Goal: Task Accomplishment & Management: Complete application form

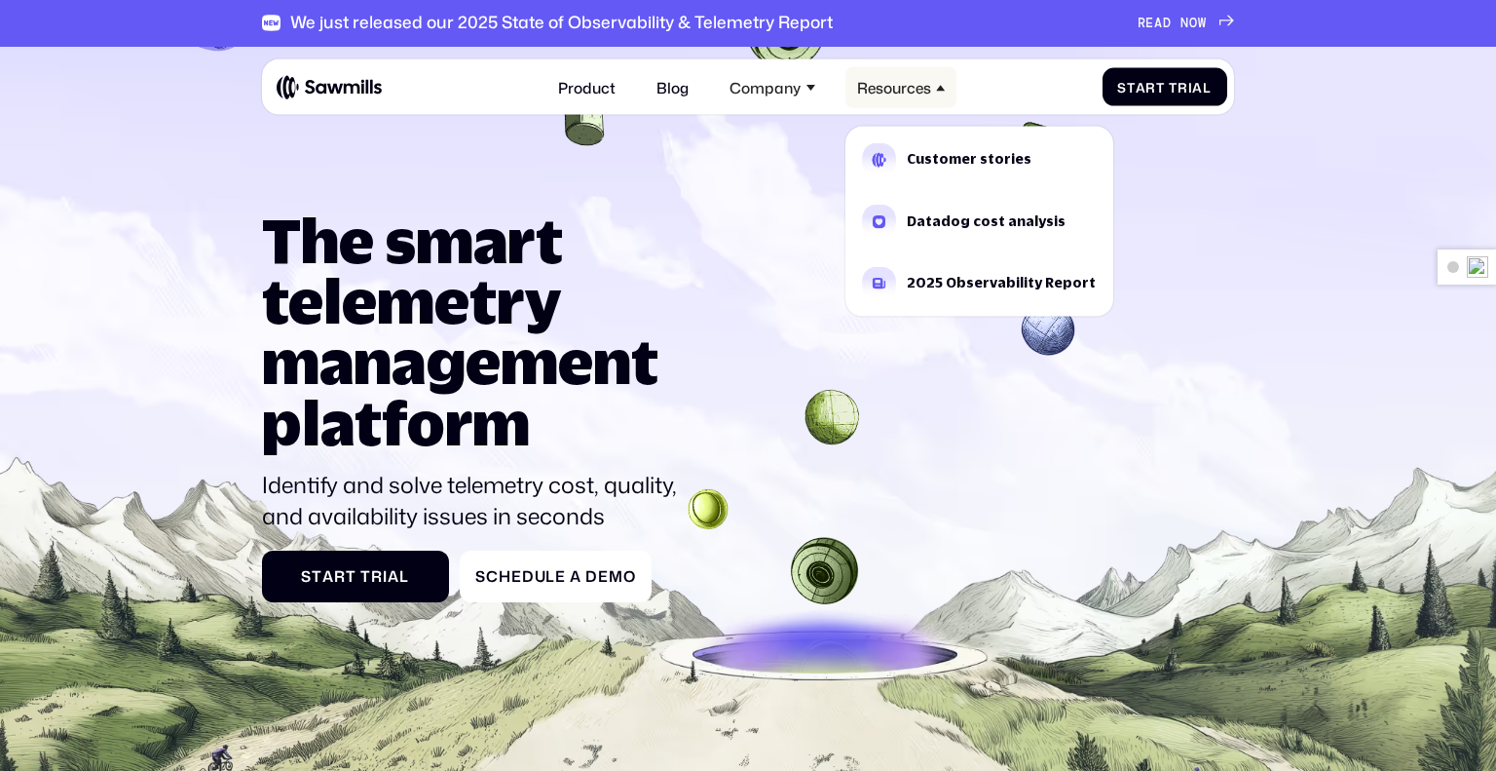
click at [931, 85] on div "Resources" at bounding box center [901, 87] width 111 height 40
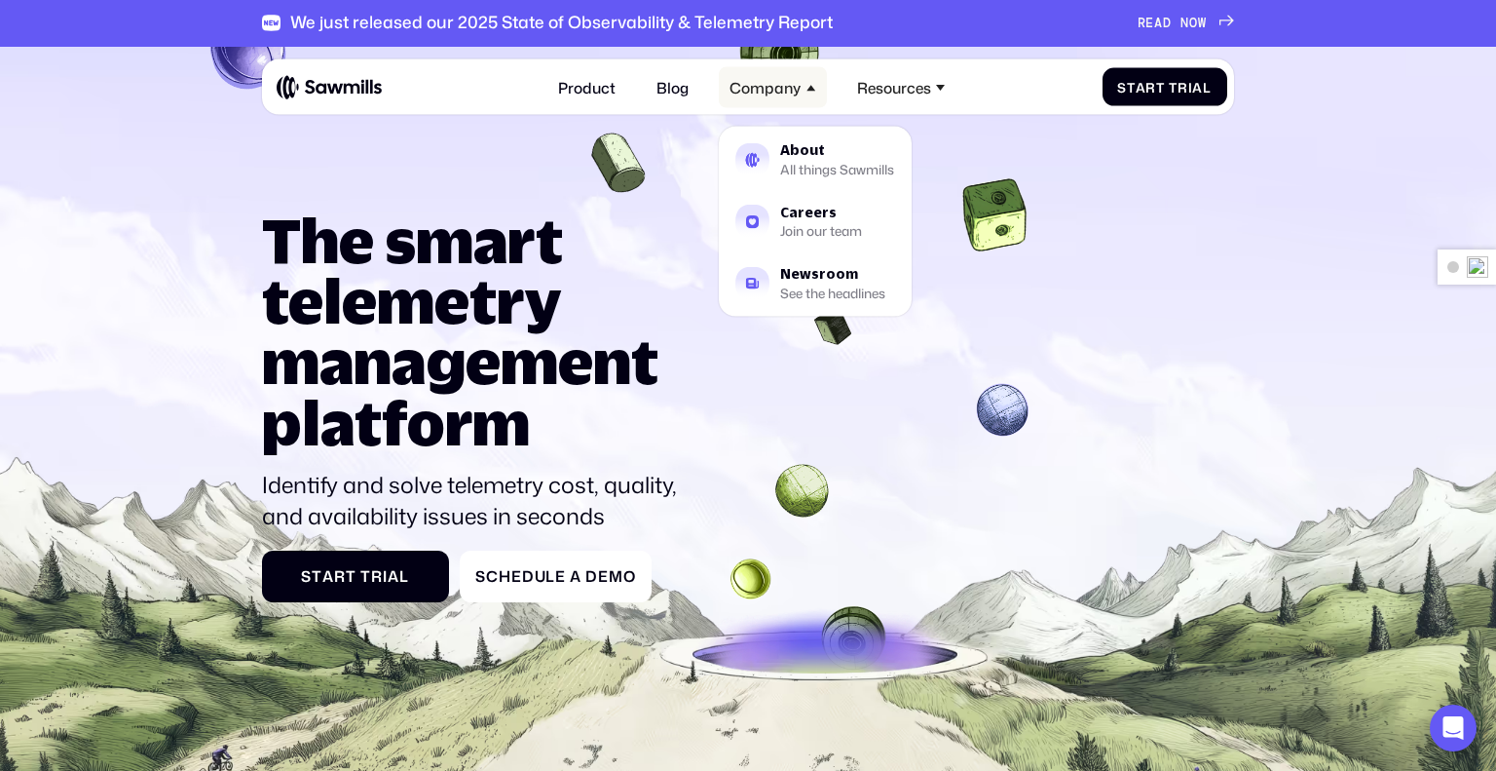
click at [810, 85] on icon at bounding box center [811, 88] width 9 height 9
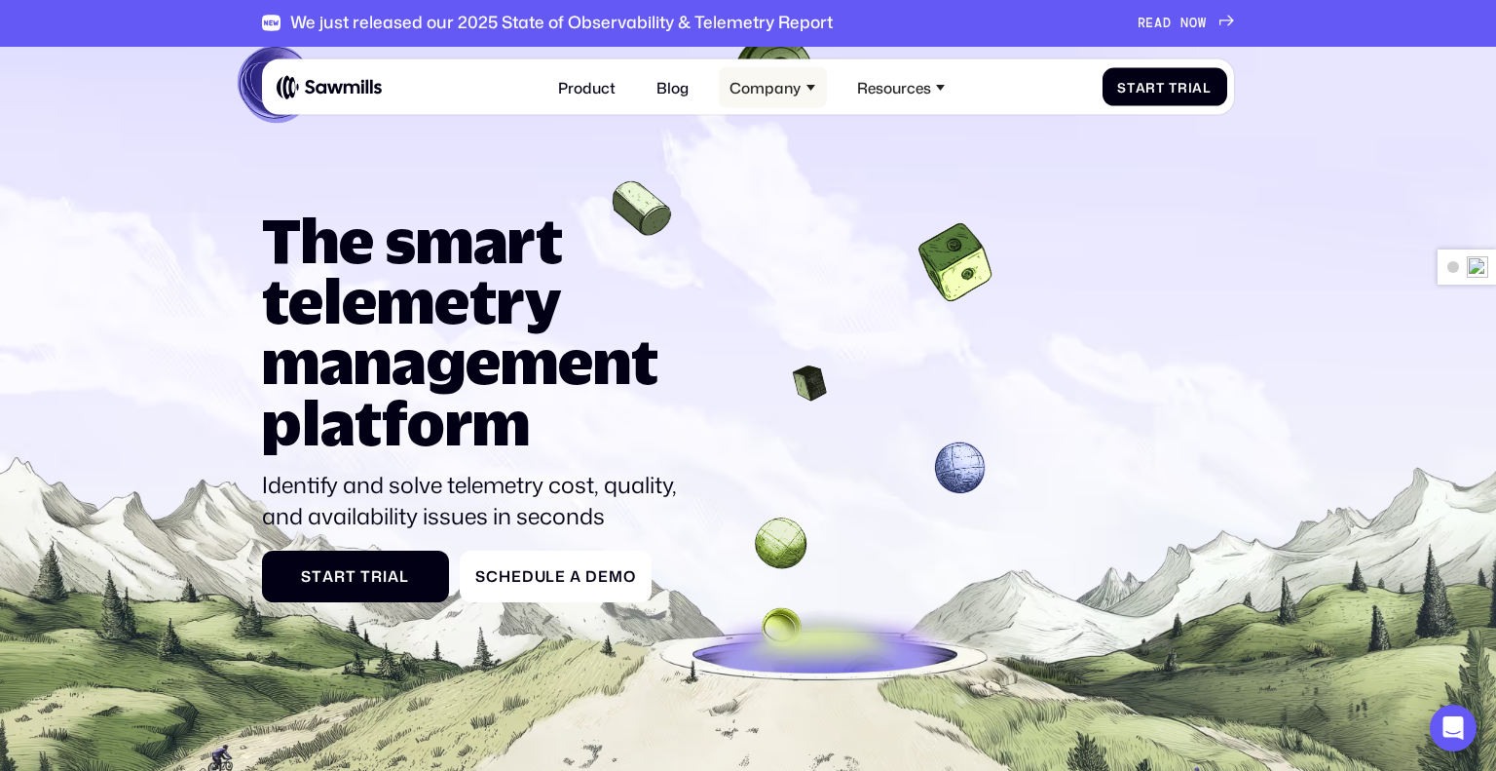
click at [805, 89] on div "Company" at bounding box center [773, 87] width 108 height 40
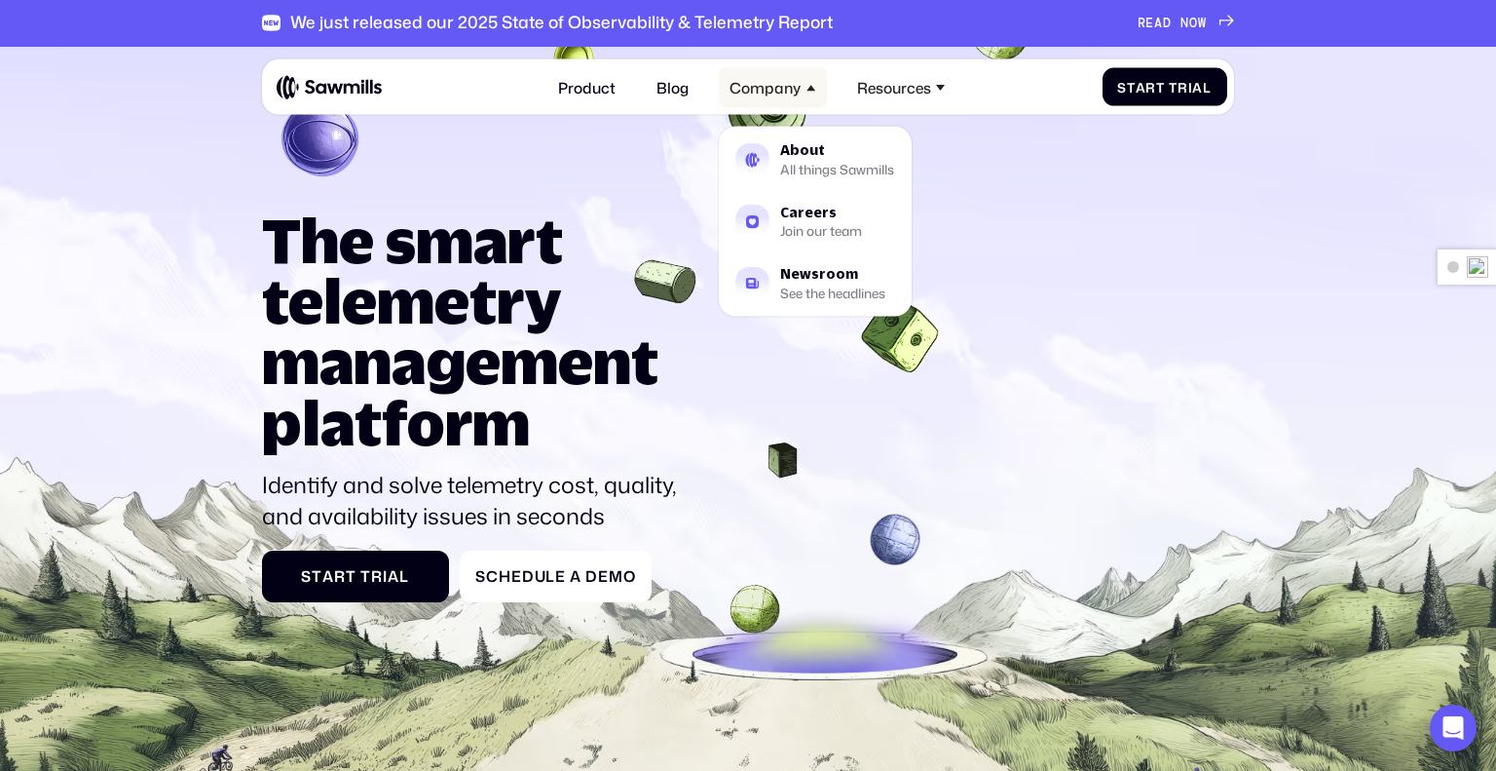
click at [798, 92] on div "Company" at bounding box center [765, 87] width 71 height 18
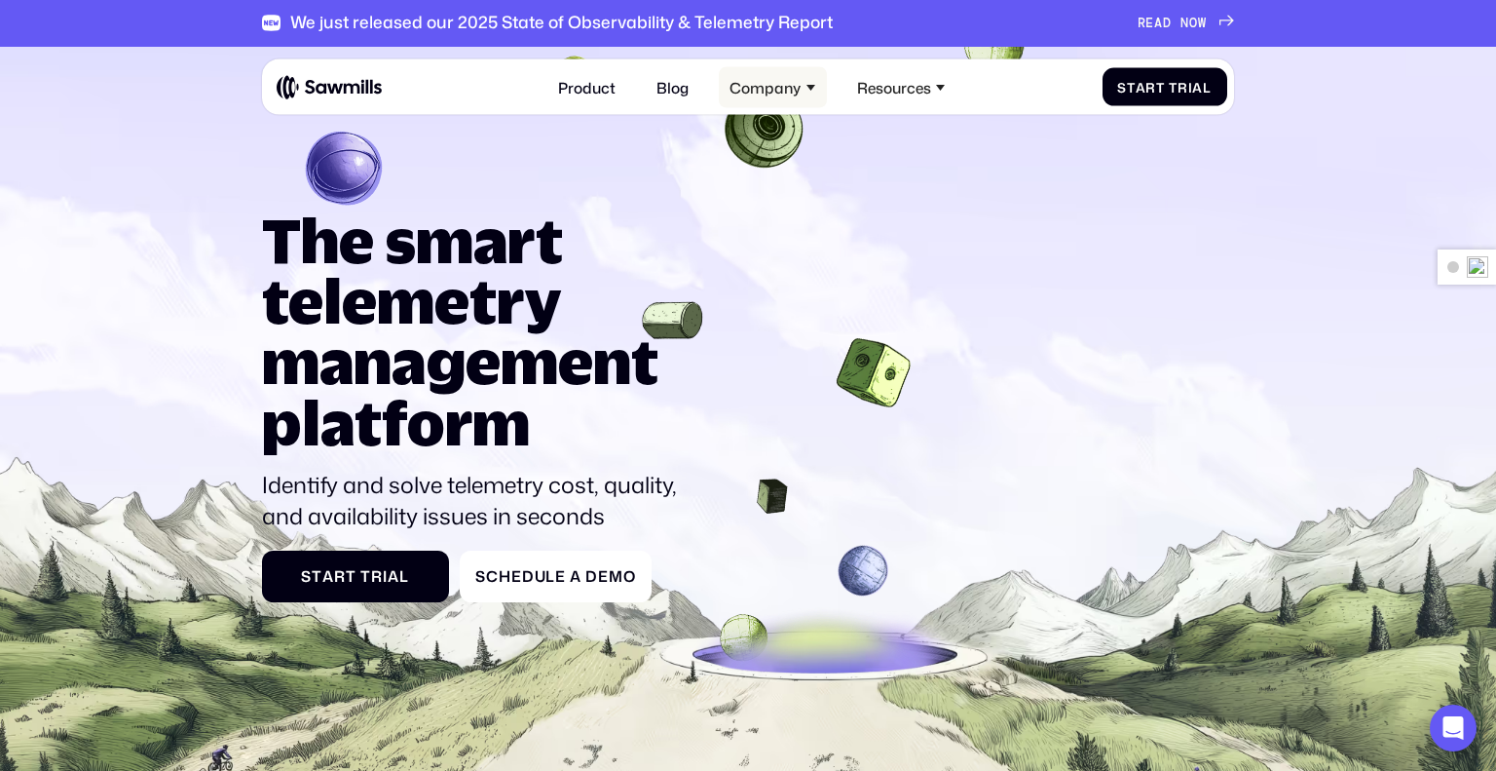
click at [797, 92] on div "Company" at bounding box center [765, 87] width 71 height 18
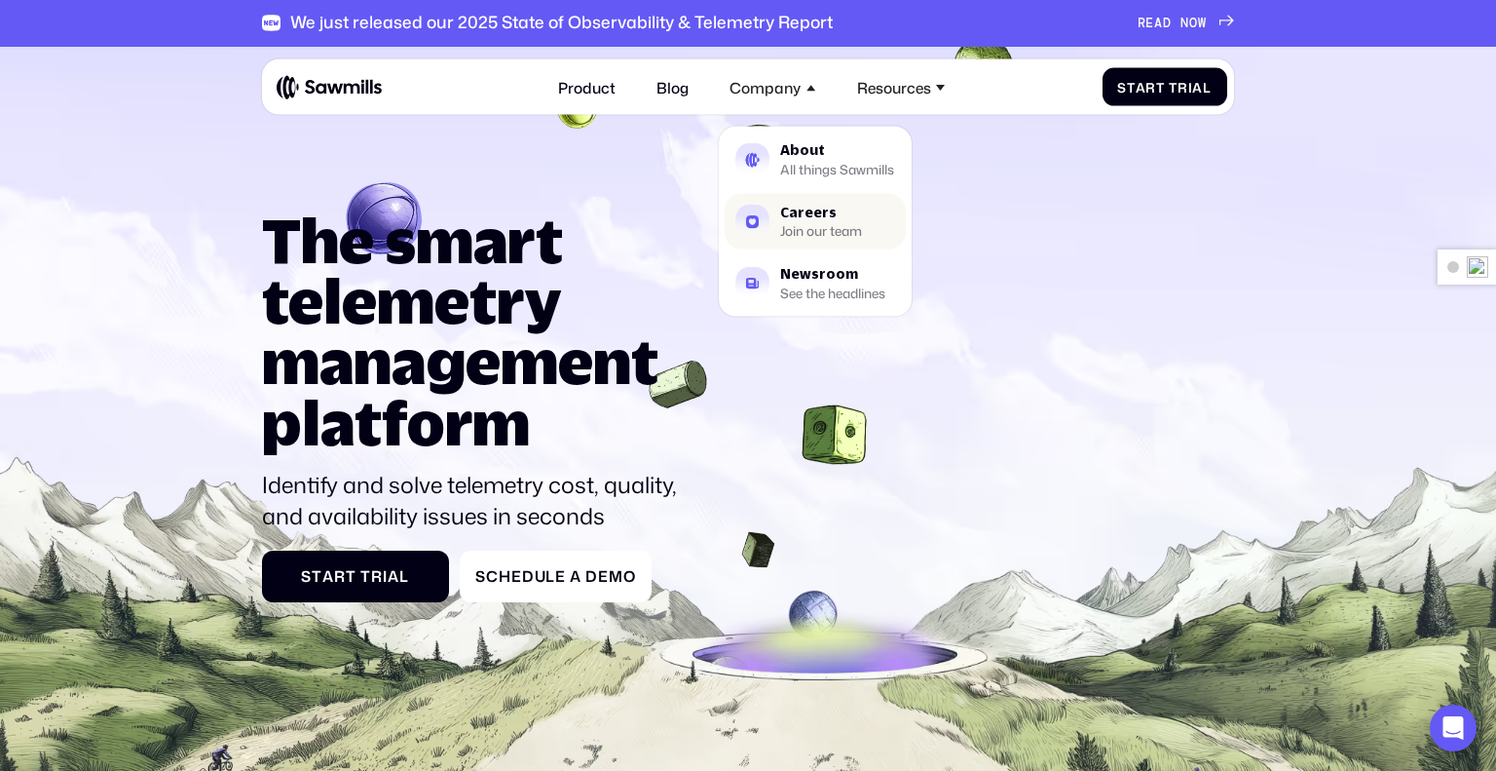
click at [821, 230] on div "Join our team" at bounding box center [821, 231] width 82 height 12
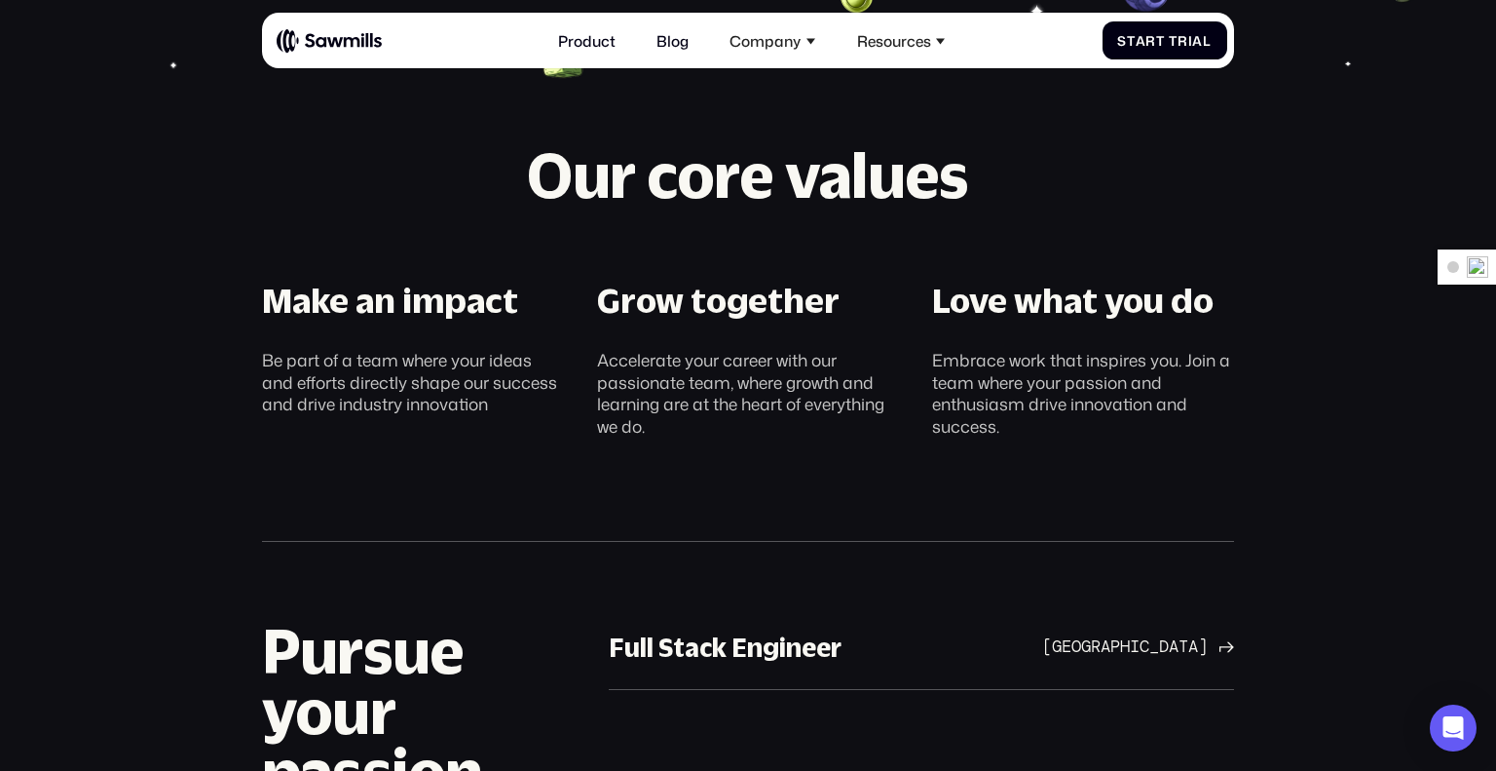
scroll to position [758, 0]
